Goal: Task Accomplishment & Management: Complete application form

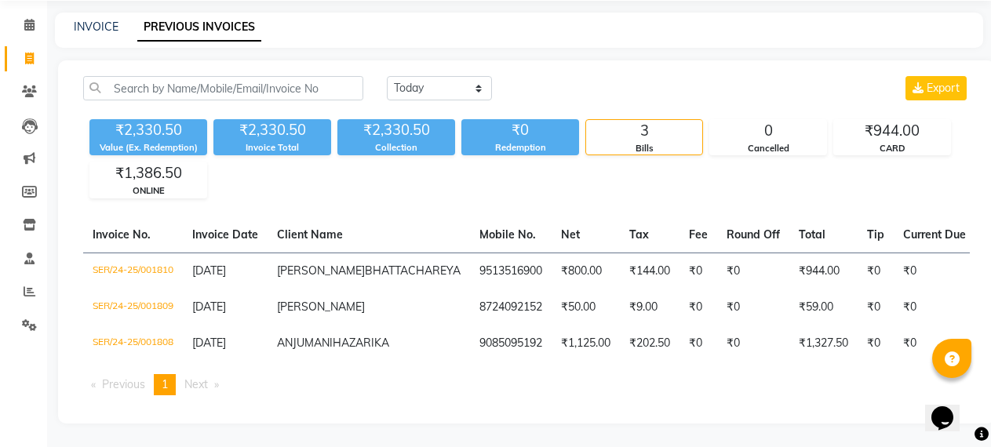
scroll to position [67, 0]
click at [106, 20] on link "INVOICE" at bounding box center [96, 27] width 45 height 14
select select "service"
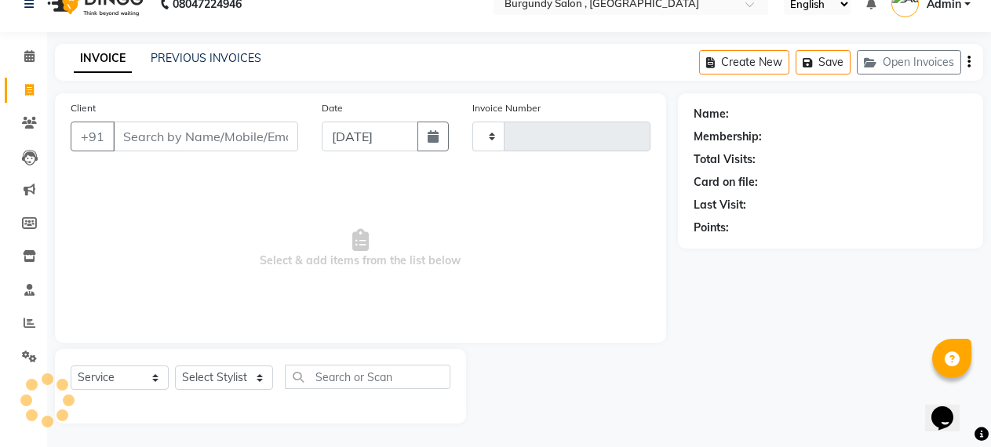
scroll to position [24, 0]
type input "1663"
select select "5345"
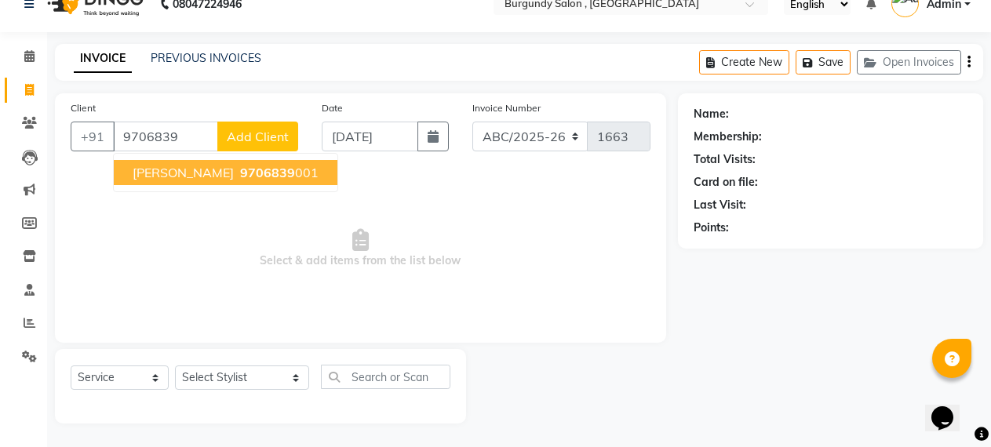
click at [203, 169] on span "[PERSON_NAME]" at bounding box center [183, 173] width 101 height 16
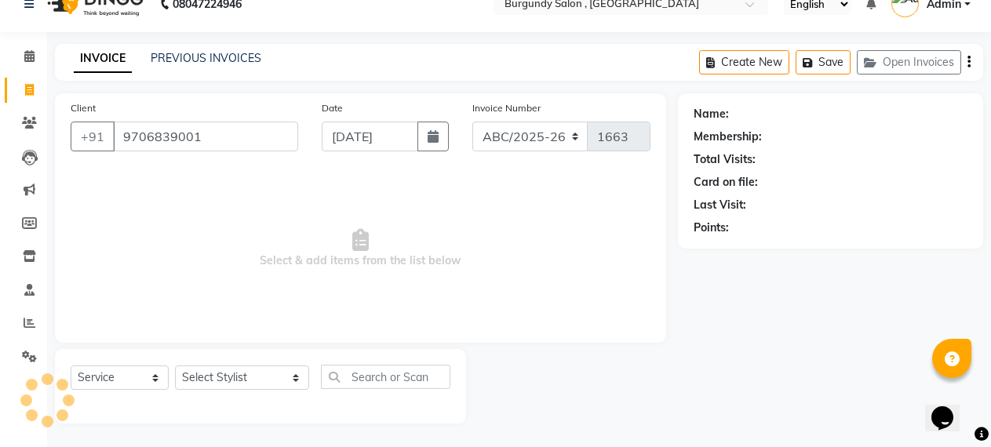
type input "9706839001"
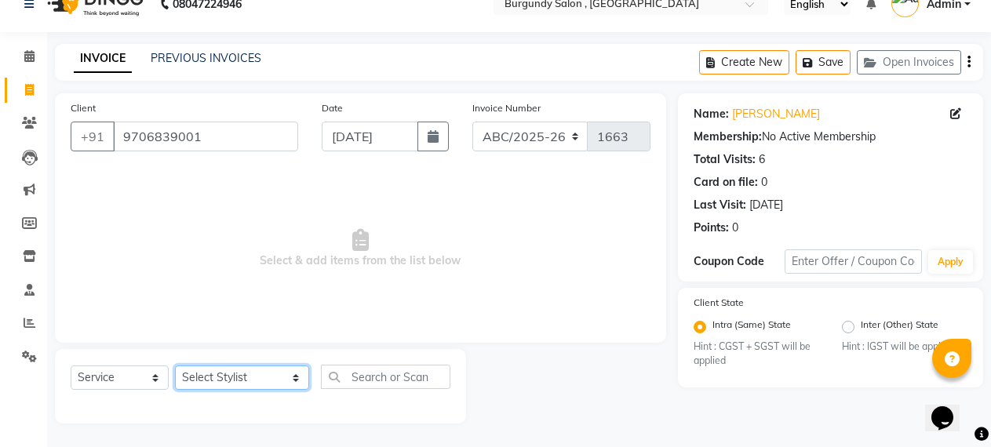
click at [198, 374] on select "Select Stylist ANIL [PERSON_NAME] [PERSON_NAME] DHON DAS DHON / [PERSON_NAME] […" at bounding box center [242, 378] width 134 height 24
select select "80179"
click at [175, 366] on select "Select Stylist ANIL [PERSON_NAME] [PERSON_NAME] DHON DAS DHON / [PERSON_NAME] […" at bounding box center [242, 378] width 134 height 24
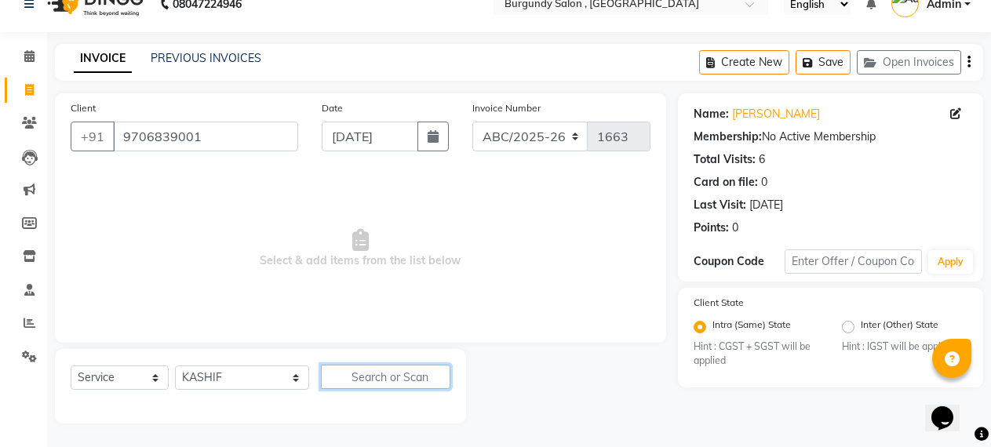
click at [321, 374] on input "text" at bounding box center [386, 377] width 130 height 24
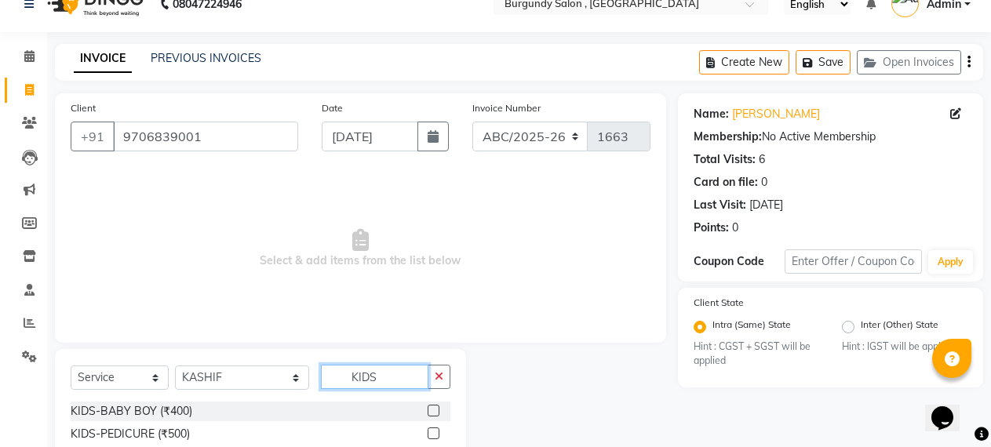
type input "KIDS"
click at [432, 409] on label at bounding box center [434, 411] width 12 height 12
click at [432, 409] on input "checkbox" at bounding box center [433, 412] width 10 height 10
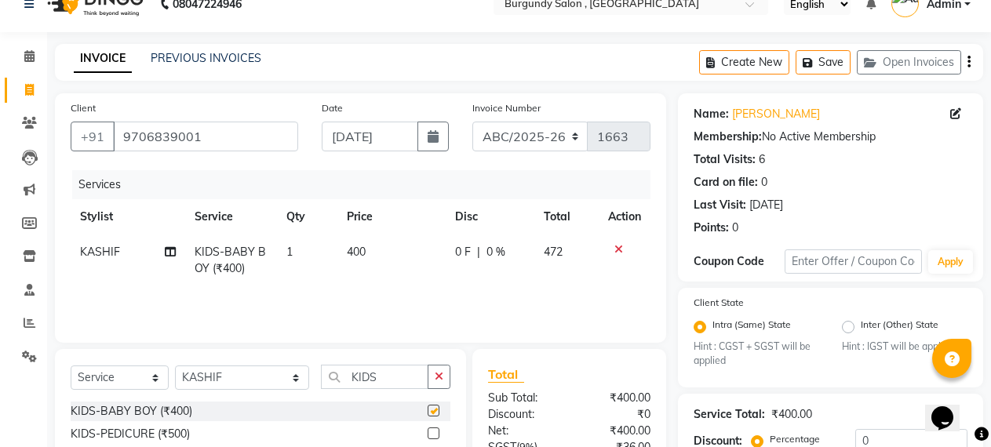
checkbox input "false"
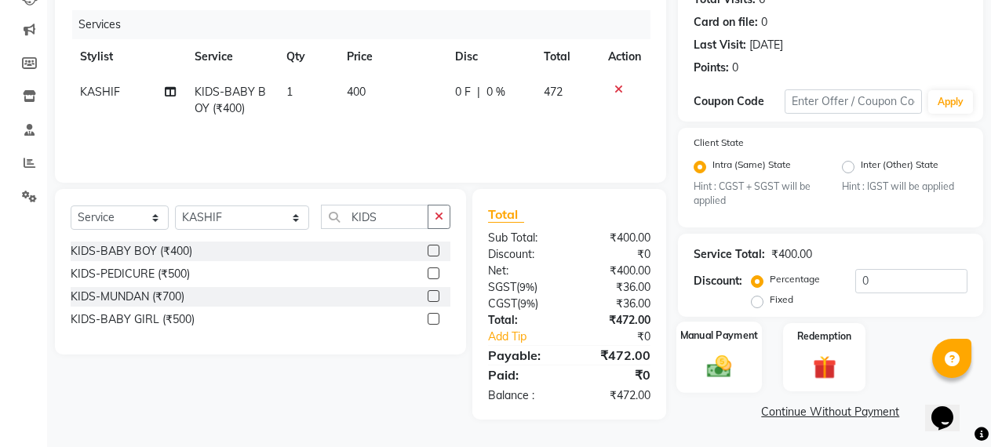
click at [710, 347] on div "Manual Payment" at bounding box center [720, 358] width 86 height 71
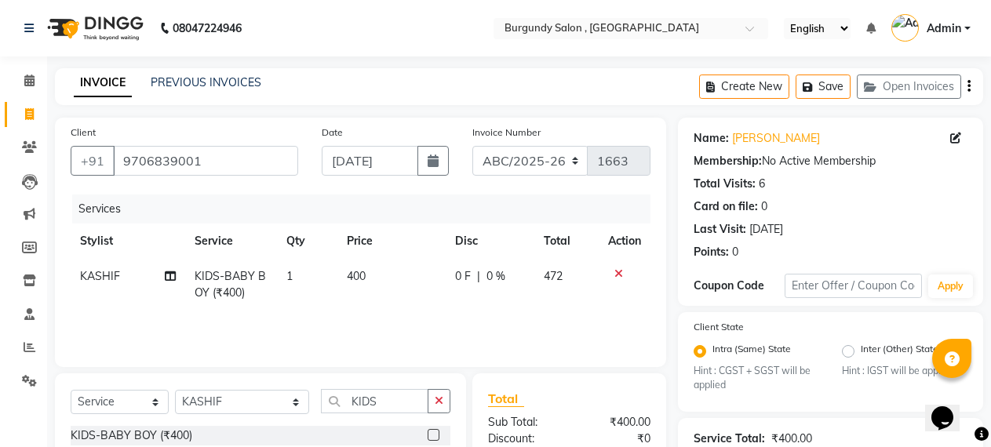
scroll to position [285, 0]
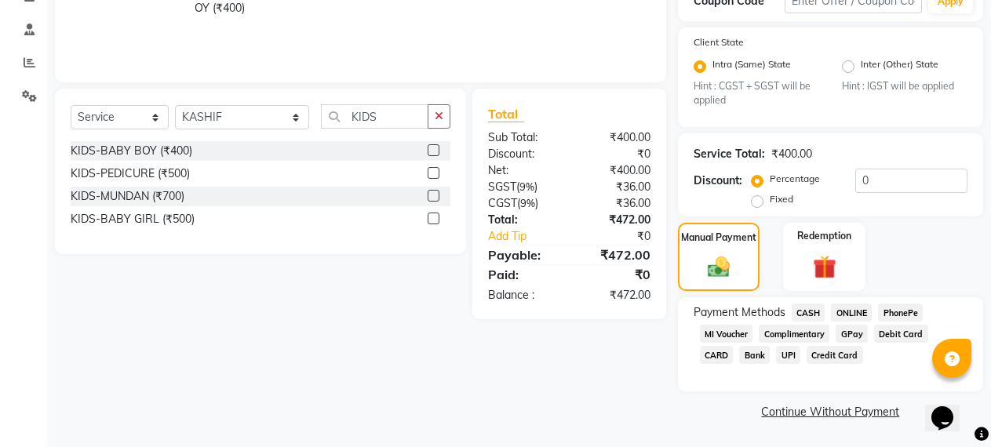
click at [813, 306] on span "CASH" at bounding box center [809, 313] width 34 height 18
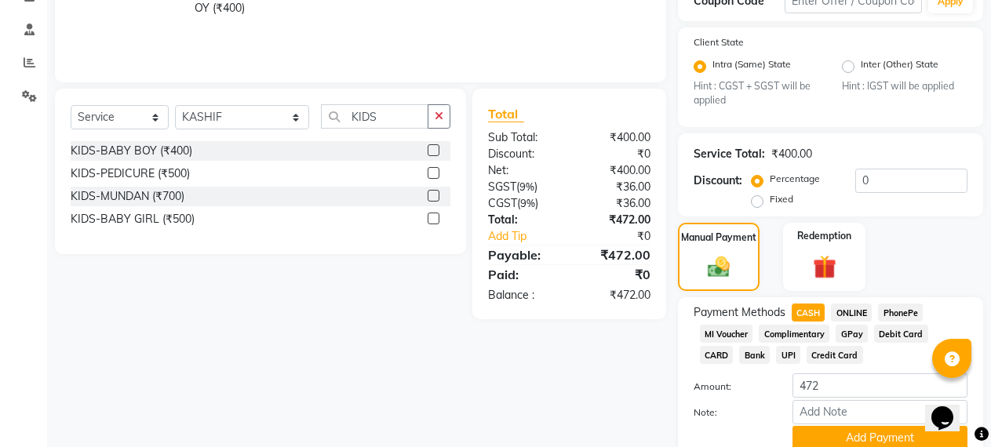
scroll to position [350, 0]
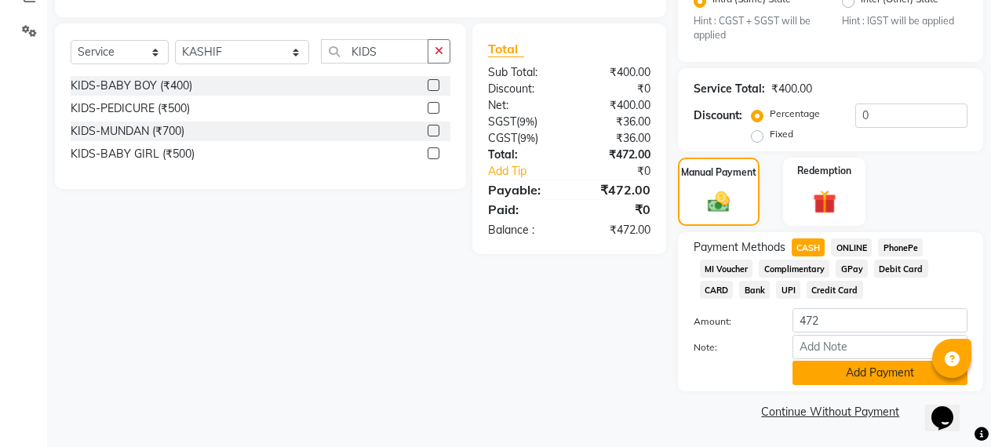
click at [868, 373] on button "Add Payment" at bounding box center [880, 373] width 175 height 24
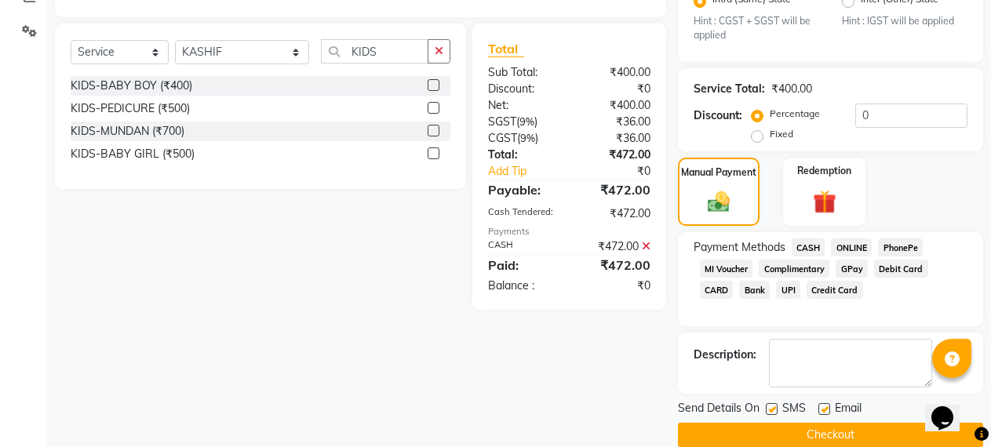
scroll to position [374, 0]
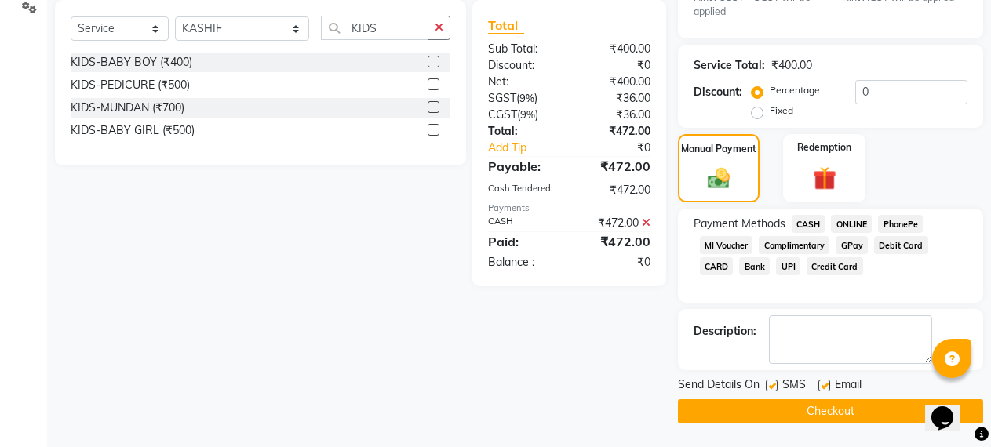
click at [859, 403] on button "Checkout" at bounding box center [830, 411] width 305 height 24
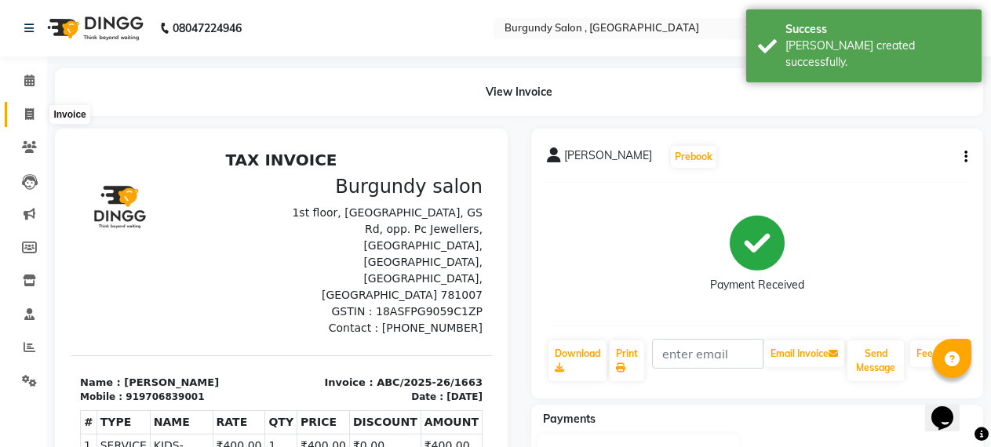
click at [27, 111] on icon at bounding box center [29, 114] width 9 height 12
select select "service"
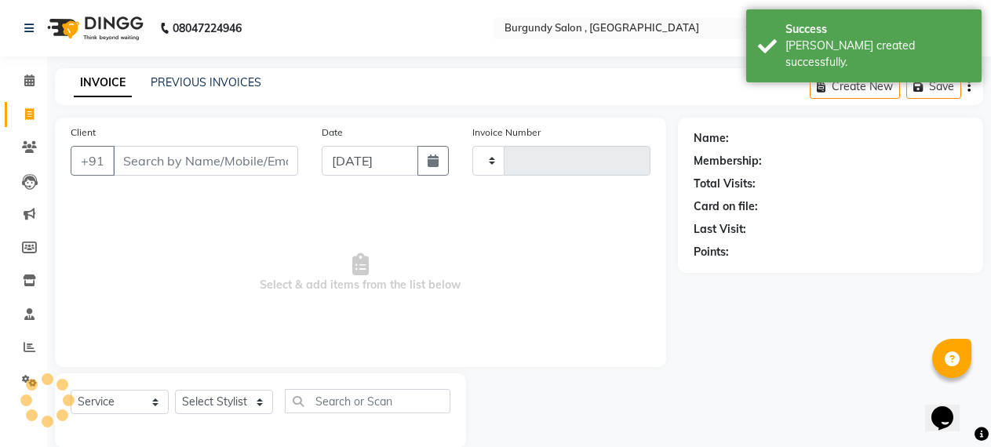
type input "1664"
select select "5345"
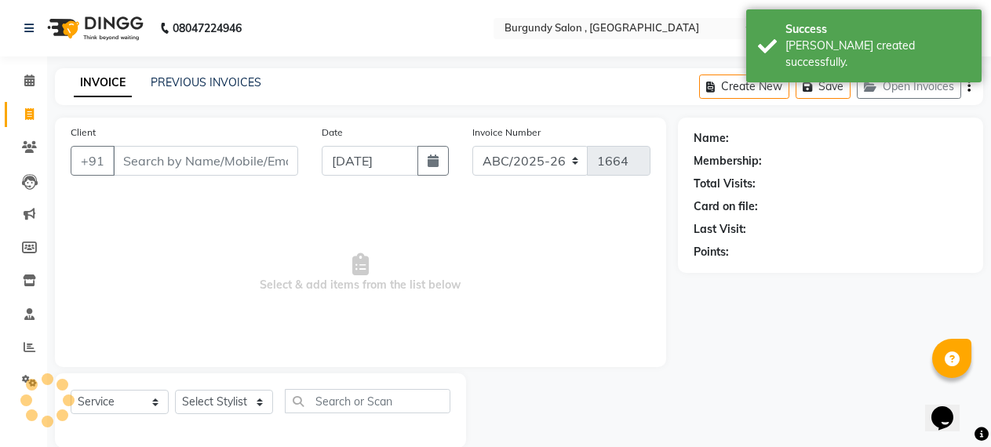
scroll to position [24, 0]
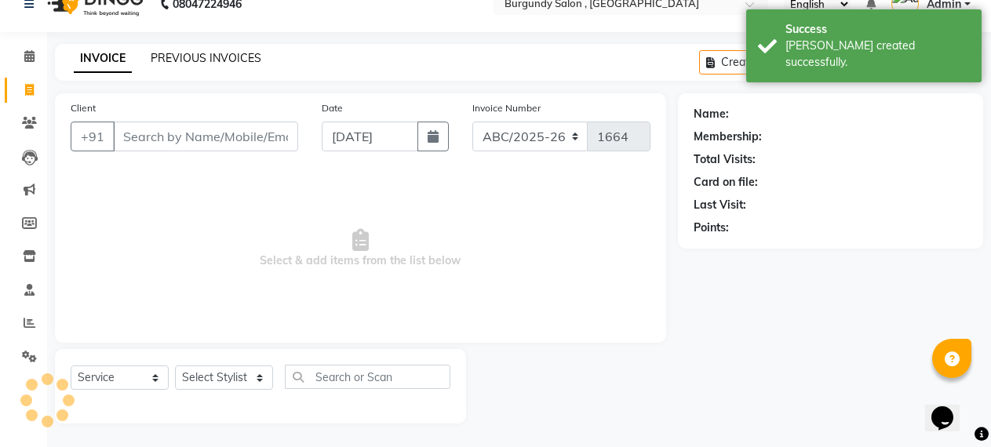
click at [213, 56] on link "PREVIOUS INVOICES" at bounding box center [206, 58] width 111 height 14
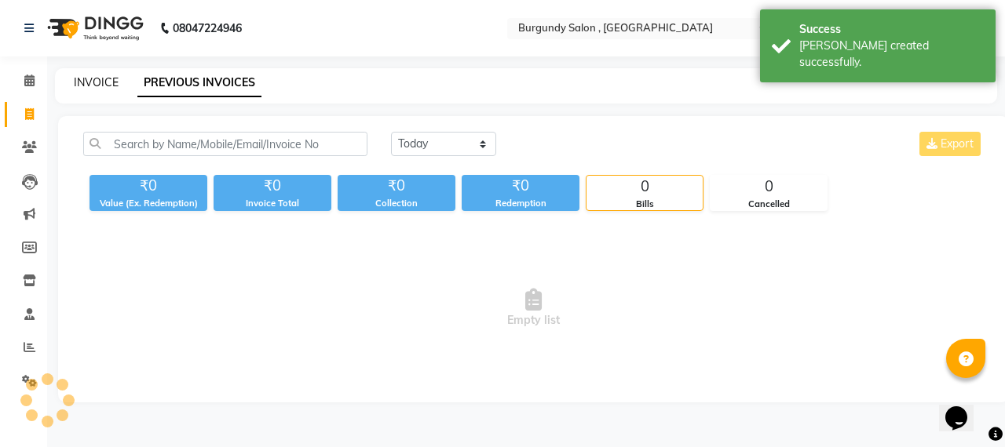
click at [86, 75] on link "INVOICE" at bounding box center [96, 82] width 45 height 14
select select "service"
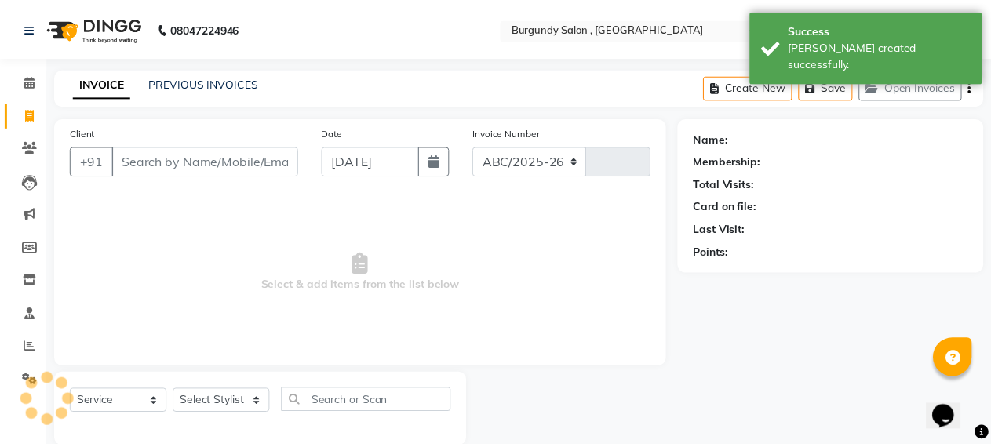
scroll to position [24, 0]
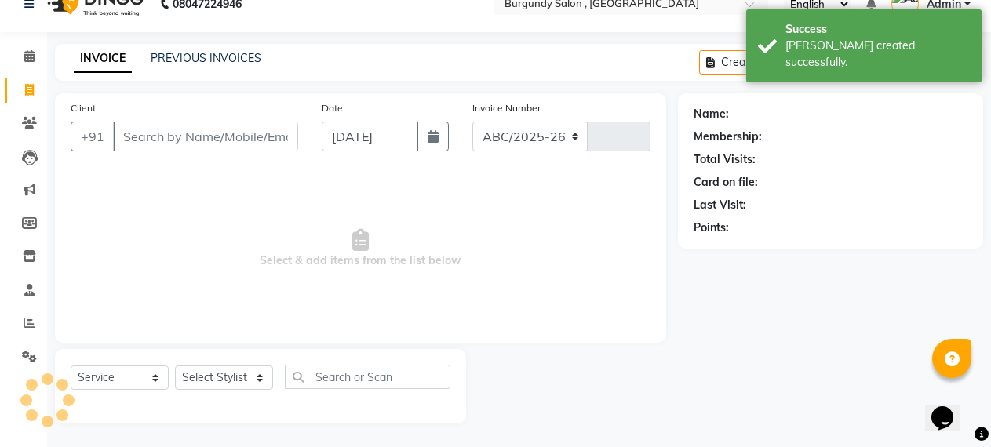
select select "5345"
type input "1664"
